Goal: Task Accomplishment & Management: Manage account settings

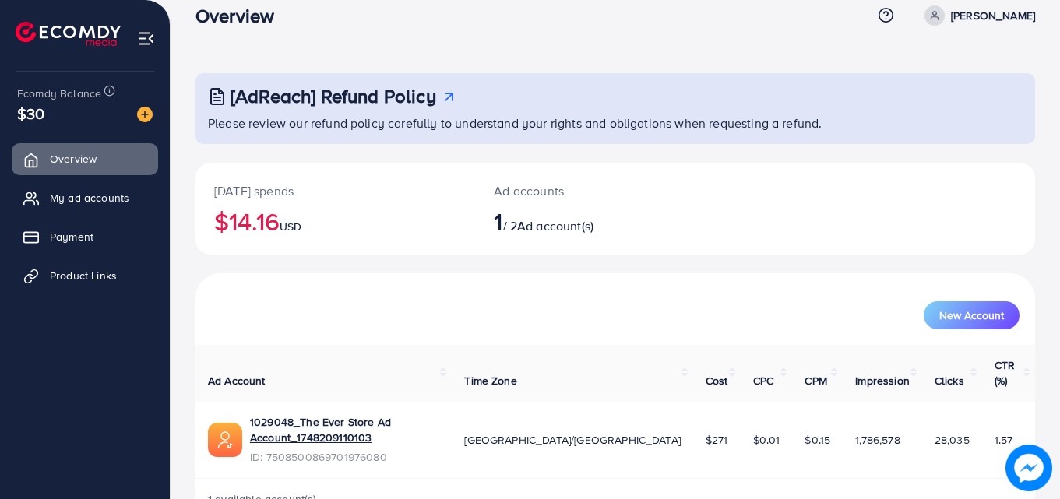
scroll to position [37, 0]
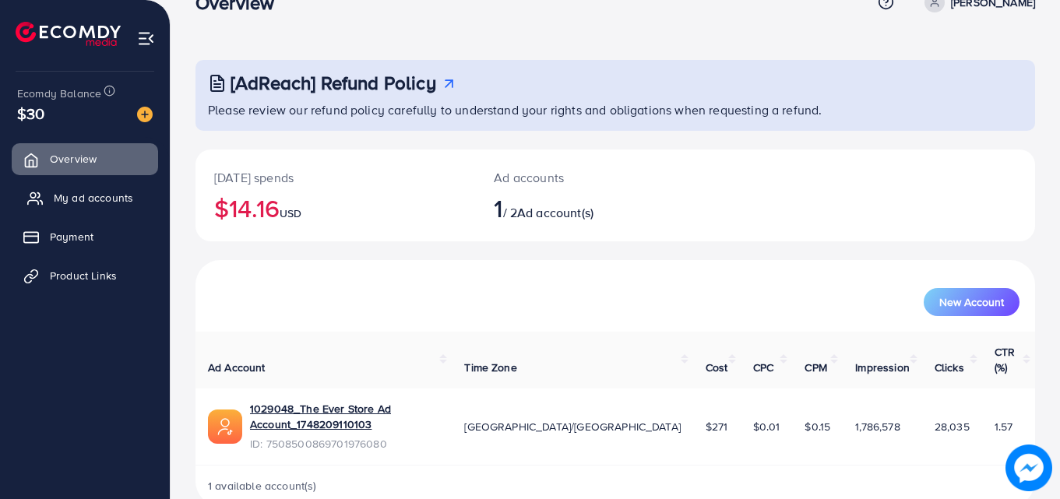
click at [102, 182] on link "My ad accounts" at bounding box center [85, 197] width 146 height 31
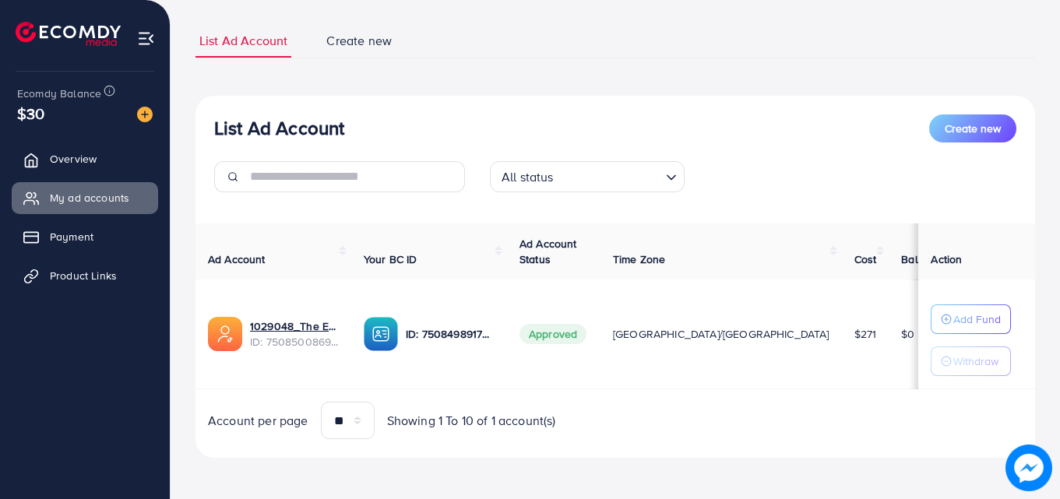
scroll to position [93, 0]
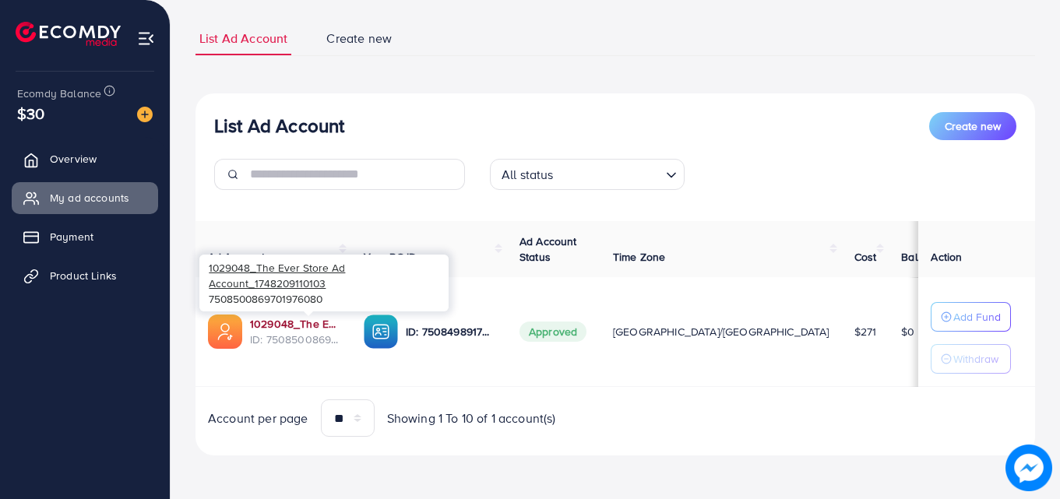
click at [281, 317] on link "1029048_The Ever Store Ad Account_1748209110103" at bounding box center [294, 324] width 89 height 16
